Goal: Navigation & Orientation: Find specific page/section

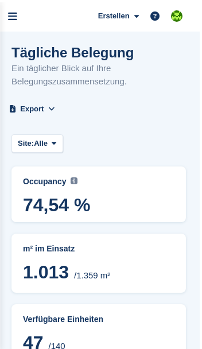
scroll to position [0, 2]
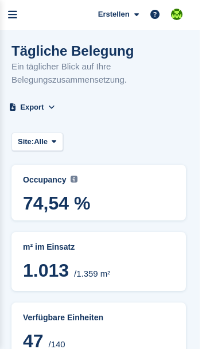
click at [14, 18] on icon "menu" at bounding box center [12, 15] width 9 height 10
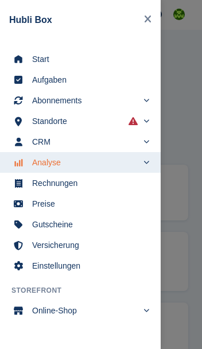
click at [35, 69] on link "Start" at bounding box center [80, 59] width 161 height 21
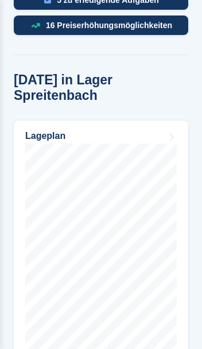
scroll to position [663, 0]
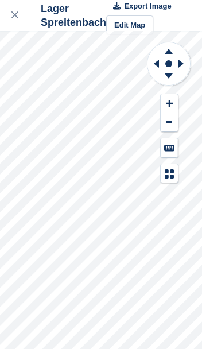
scroll to position [5, 0]
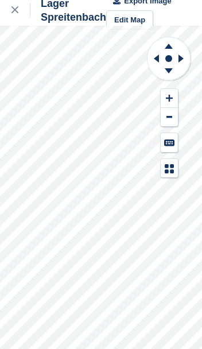
click at [19, 16] on div at bounding box center [20, 10] width 19 height 14
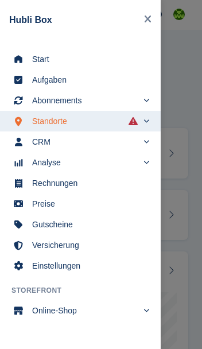
click at [182, 217] on div "main navigation" at bounding box center [101, 174] width 202 height 349
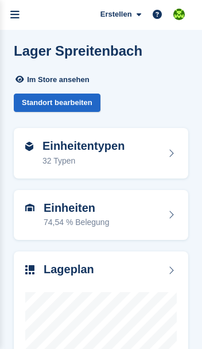
click at [19, 13] on link "menu" at bounding box center [15, 15] width 30 height 30
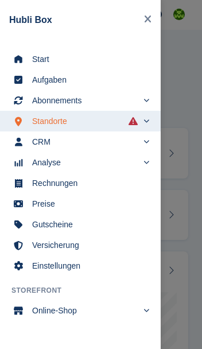
click at [37, 59] on span "Start" at bounding box center [87, 59] width 111 height 16
